Goal: Task Accomplishment & Management: Use online tool/utility

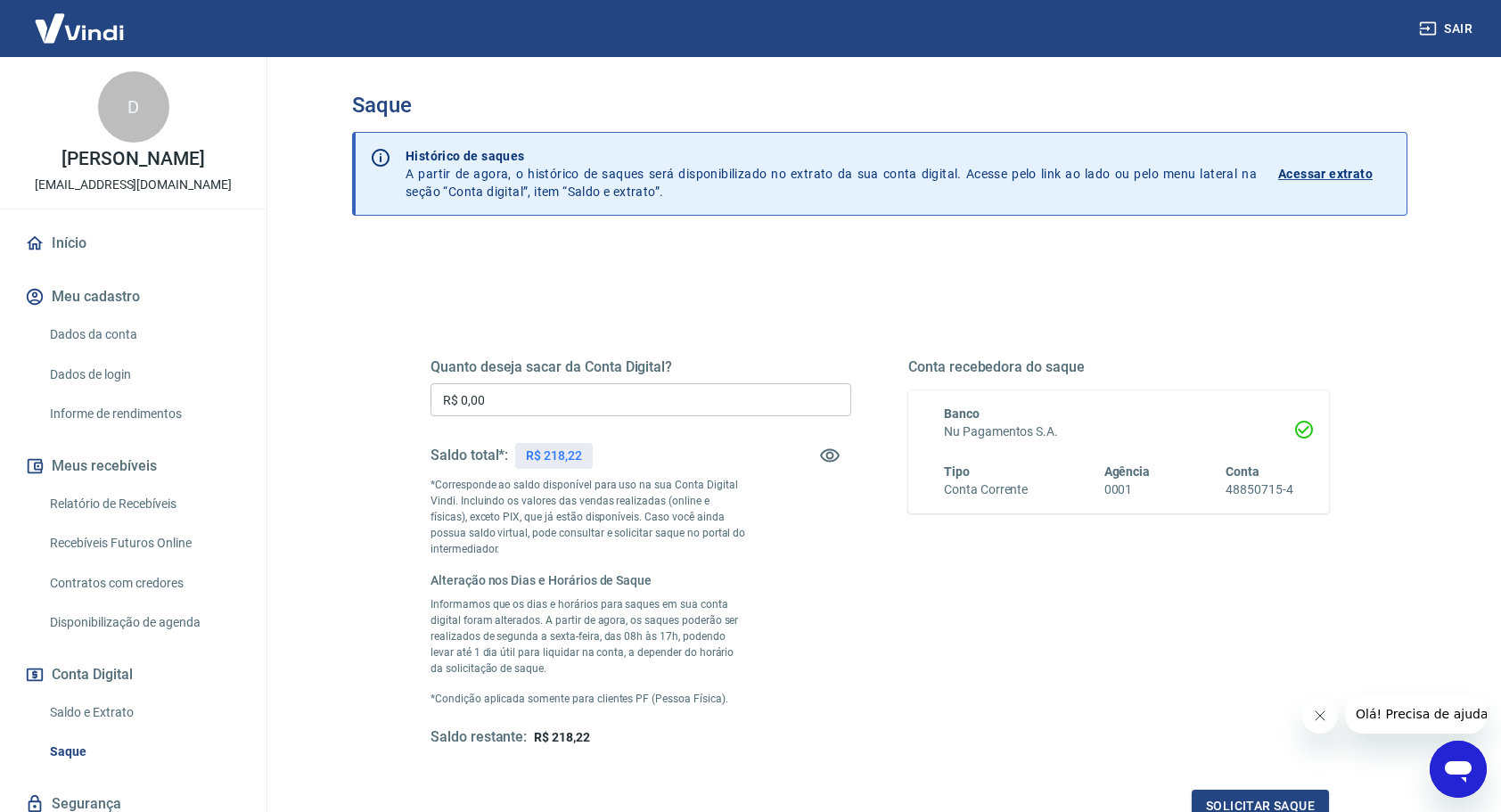
click at [503, 394] on input "R$ 0,00" at bounding box center [641, 400] width 421 height 33
type input "R$ 218,22"
click at [1265, 800] on button "Solicitar saque" at bounding box center [1259, 806] width 137 height 33
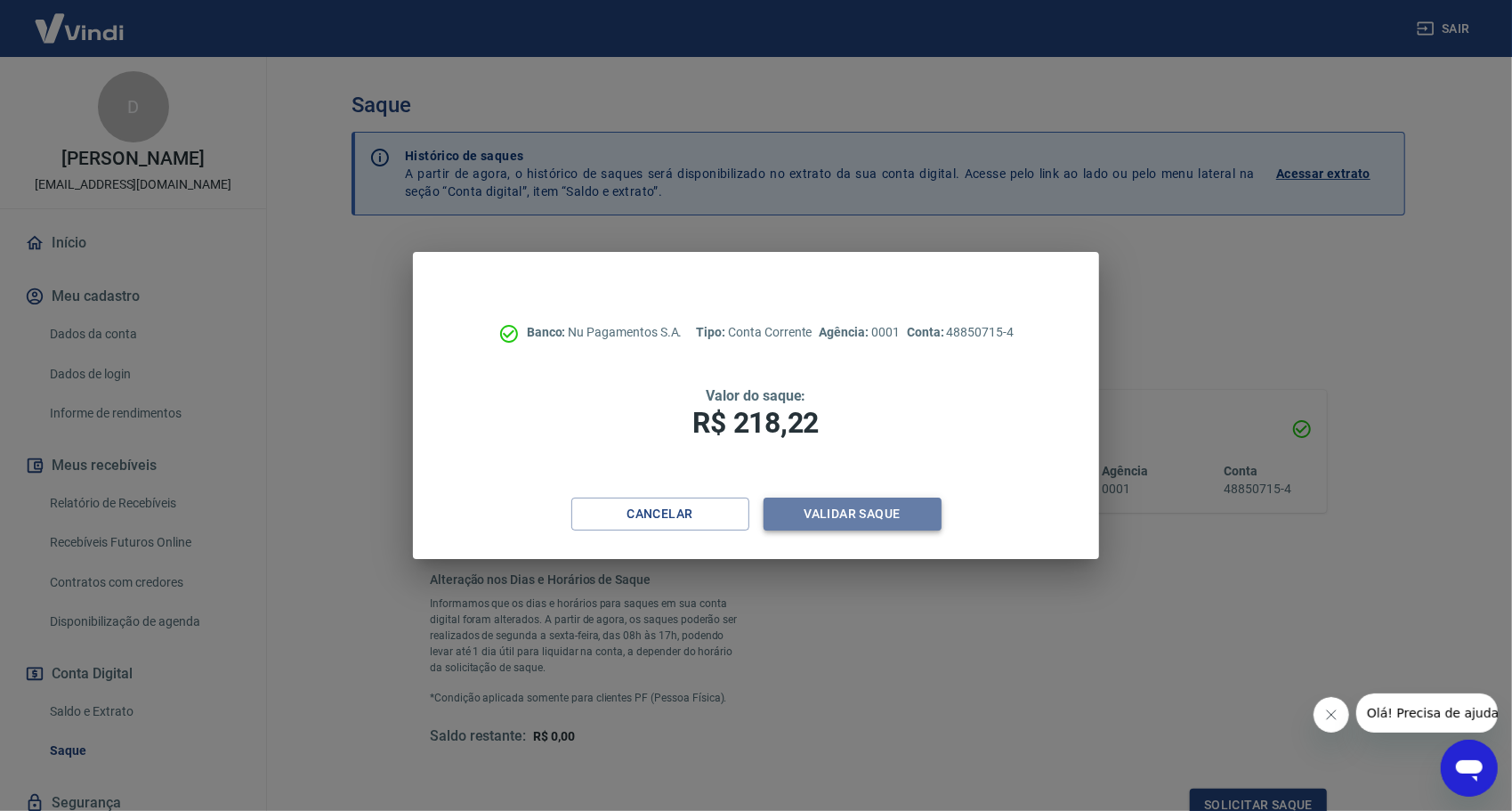
click at [802, 516] on button "Validar saque" at bounding box center [853, 514] width 178 height 33
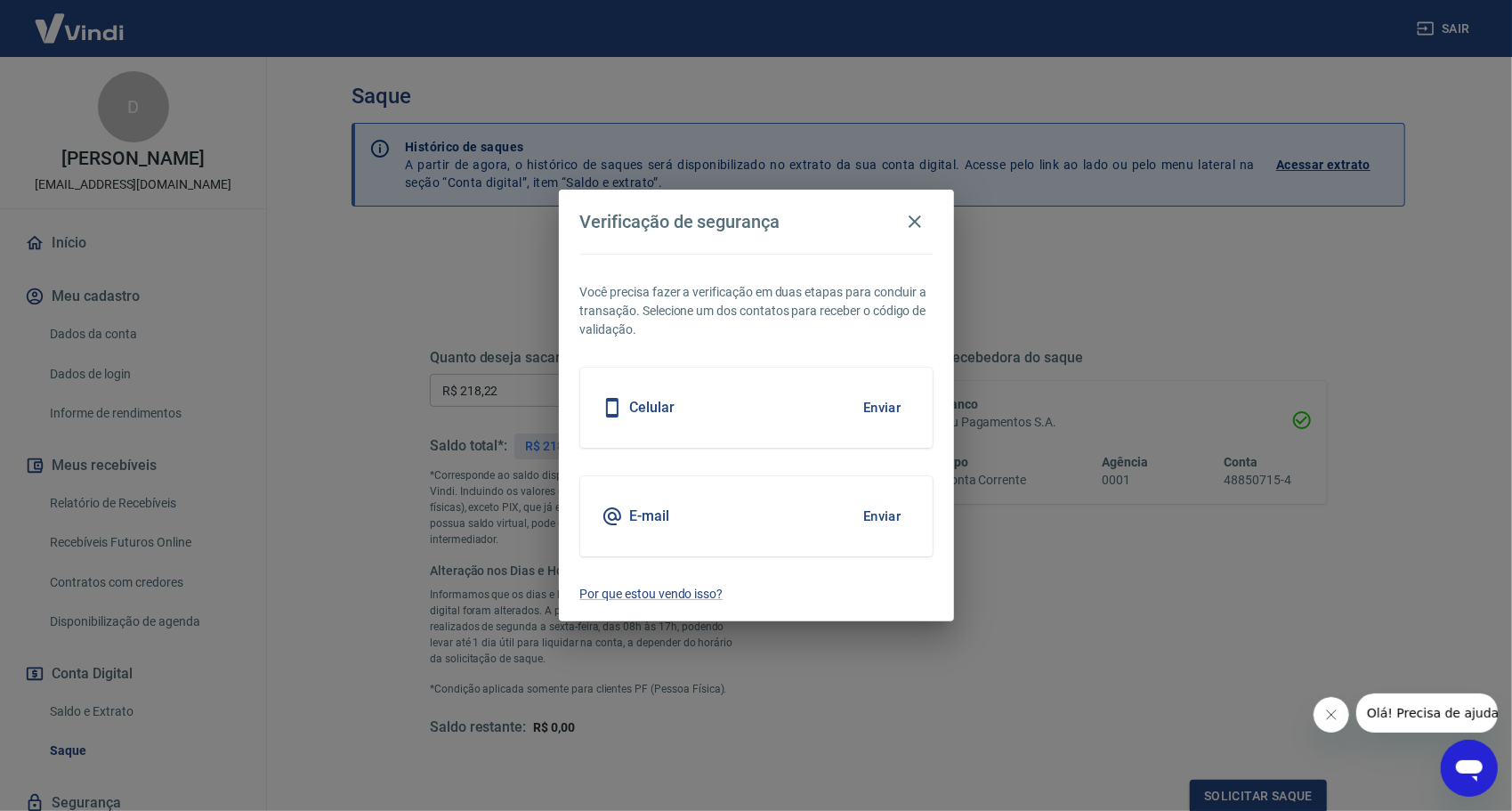
click at [871, 515] on button "Enviar" at bounding box center [883, 515] width 58 height 38
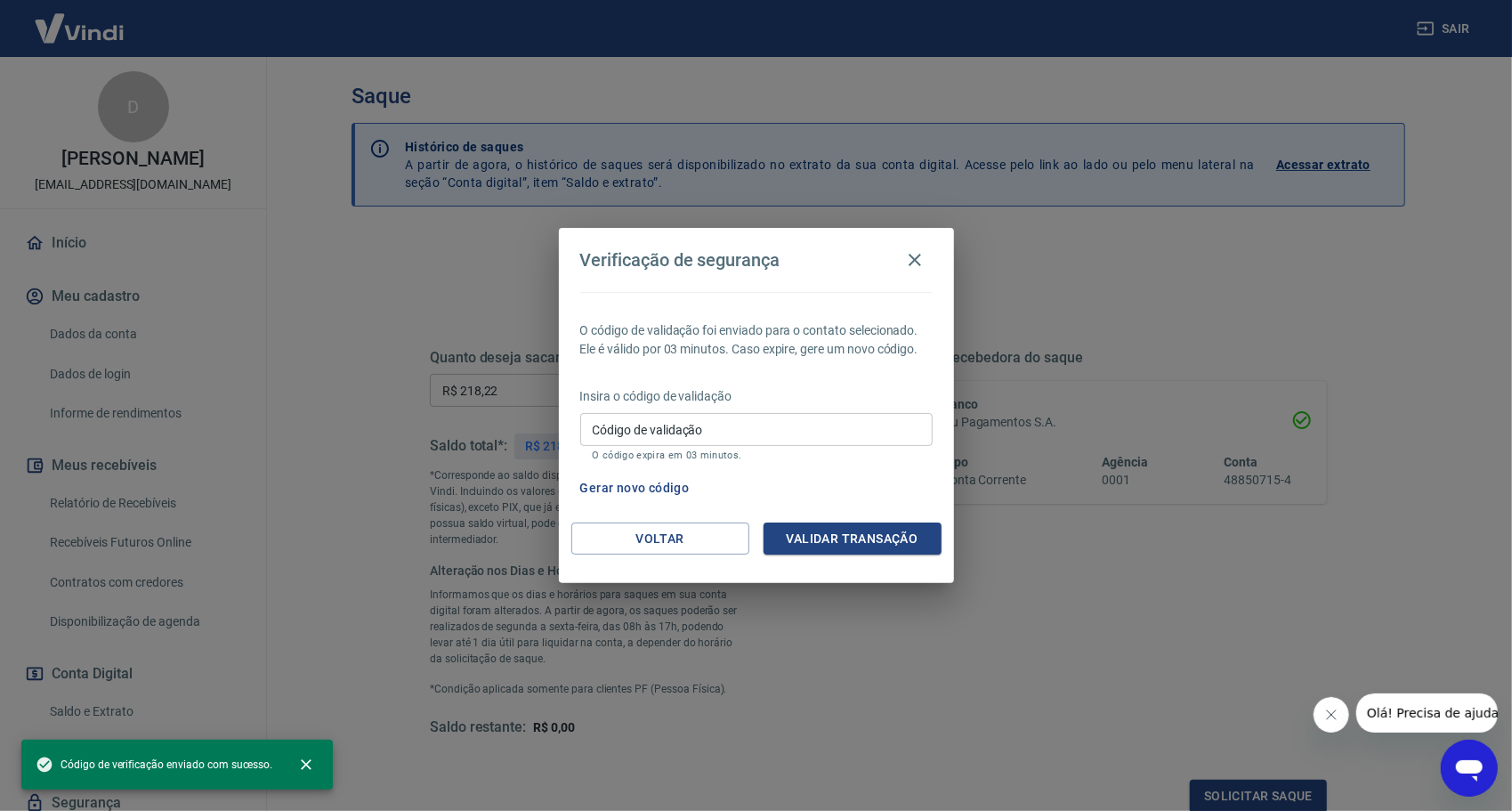
click at [725, 425] on input "Código de validação" at bounding box center [757, 429] width 353 height 33
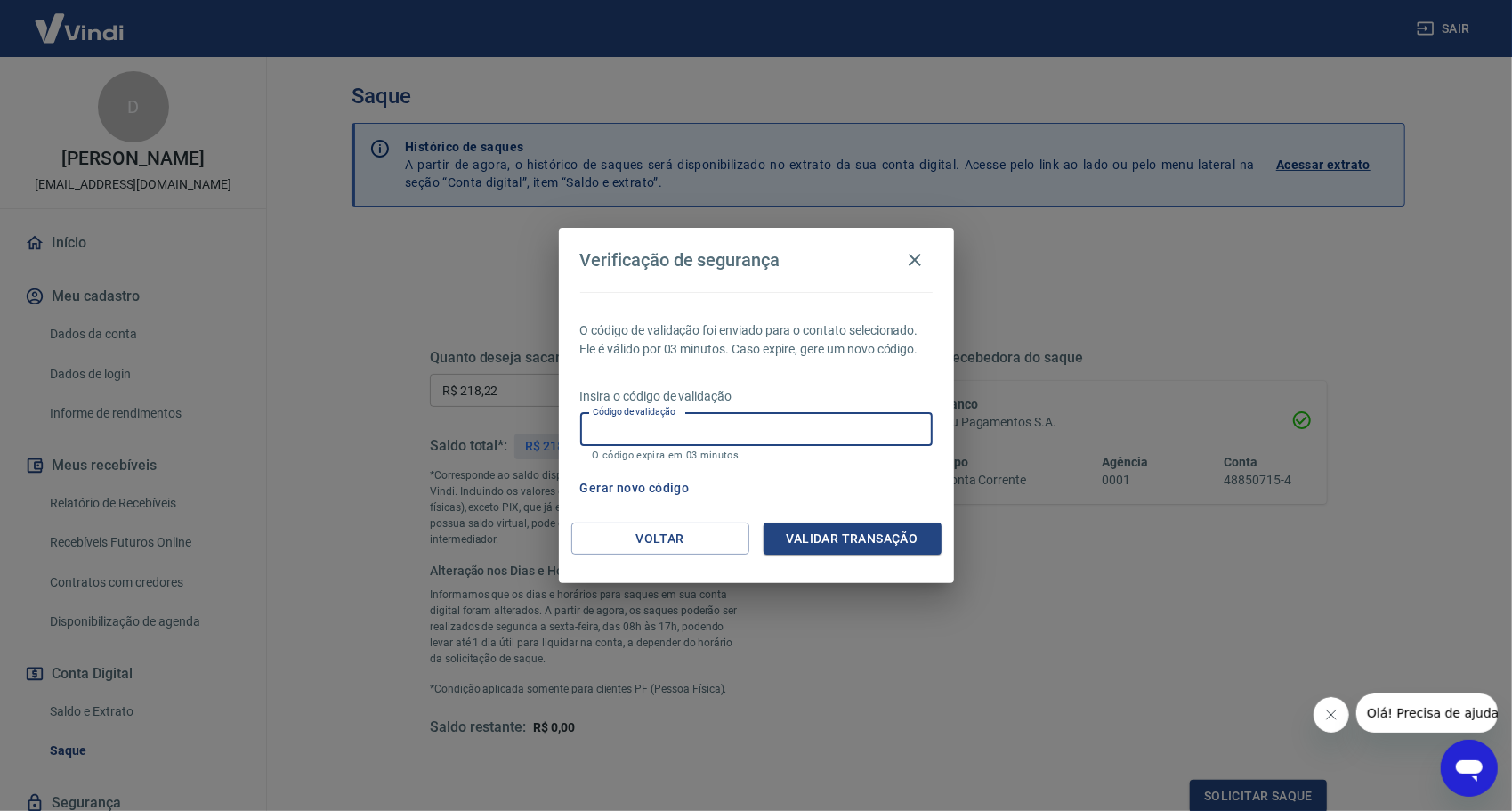
paste input "178925"
type input "178925"
click at [836, 546] on button "Validar transação" at bounding box center [853, 539] width 178 height 33
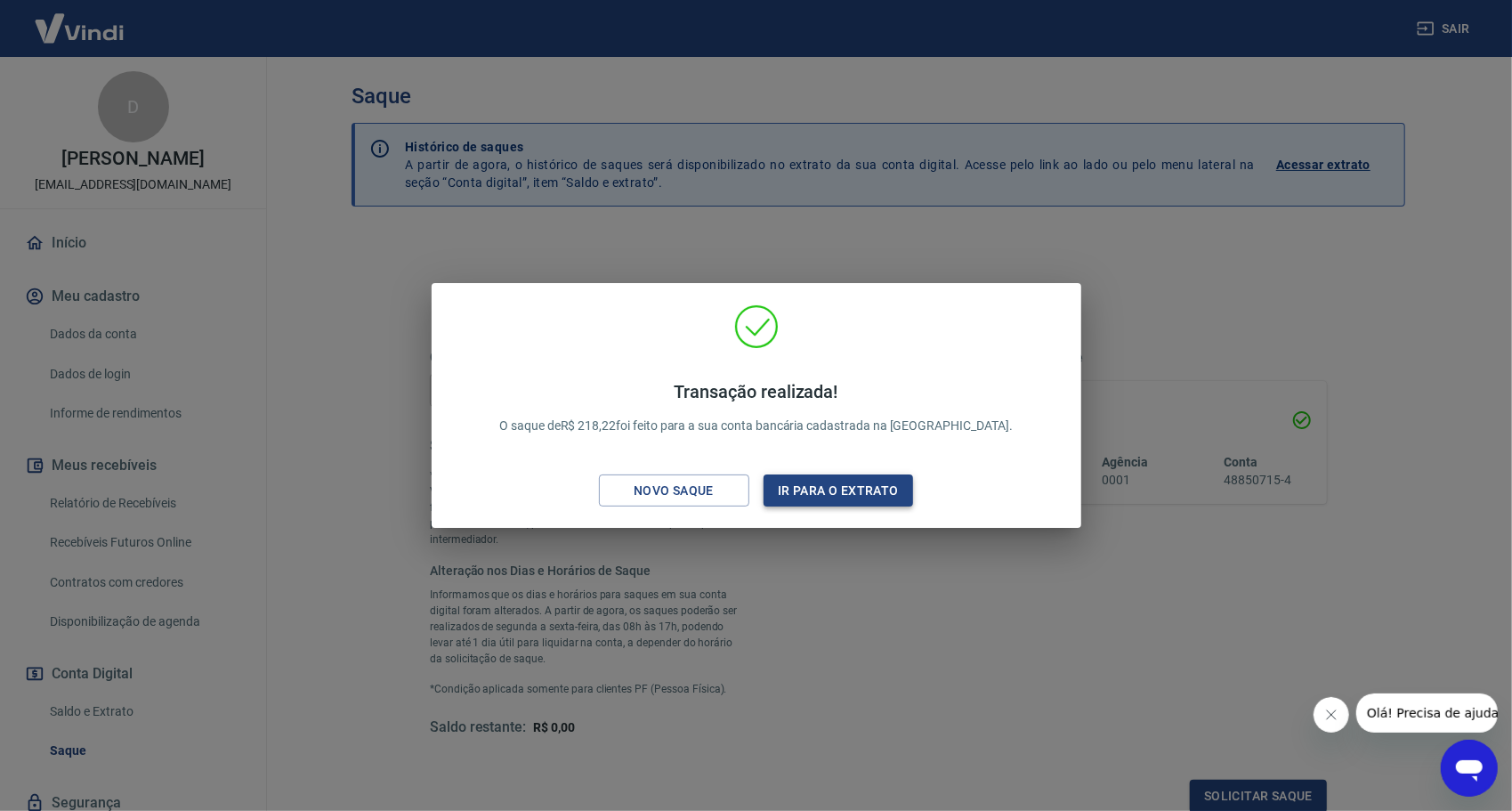
click at [819, 493] on button "Ir para o extrato" at bounding box center [838, 491] width 150 height 33
